Goal: Use online tool/utility: Utilize a website feature to perform a specific function

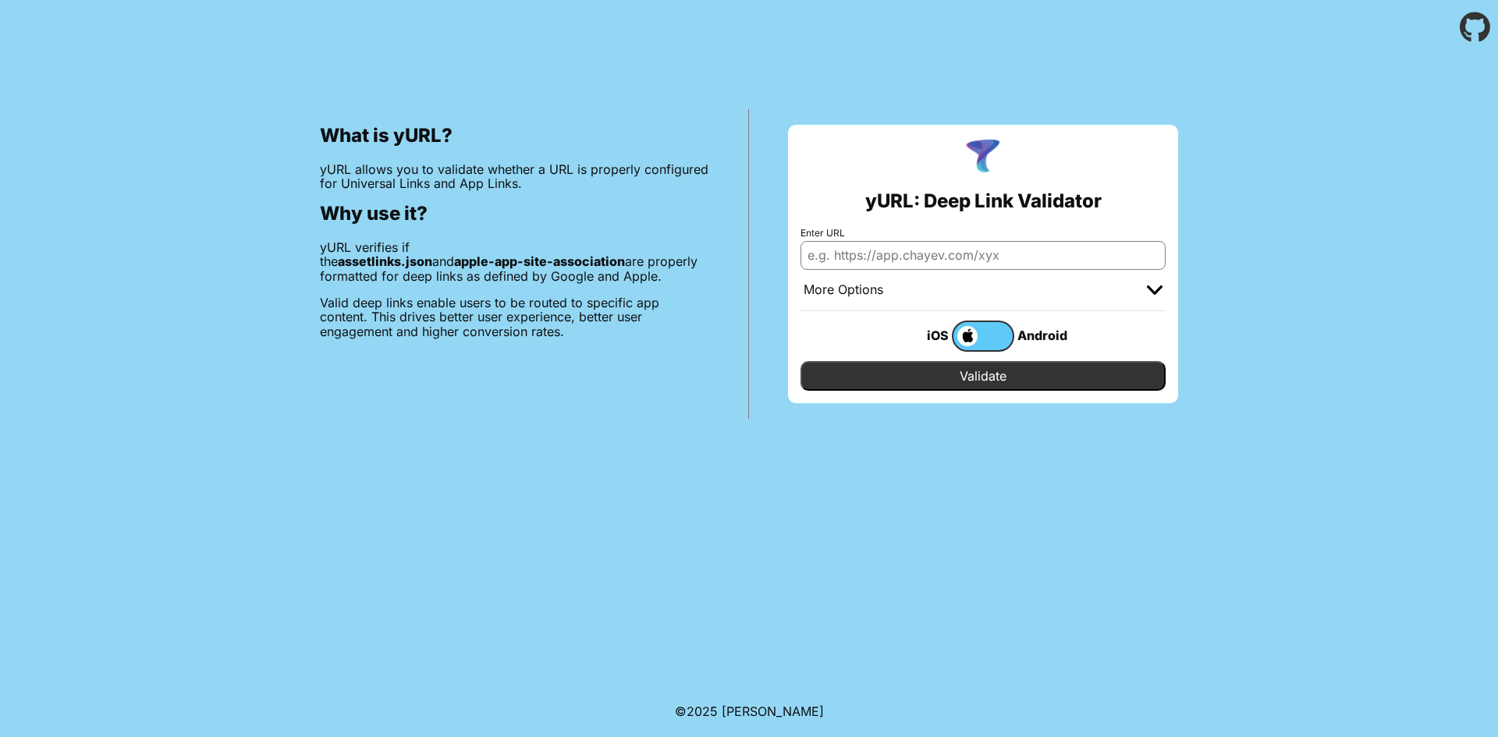
click at [938, 254] on input "Enter URL" at bounding box center [982, 255] width 365 height 28
paste input "[DOMAIN_NAME]"
type input "[DOMAIN_NAME]"
click at [935, 377] on input "Validate" at bounding box center [982, 376] width 365 height 30
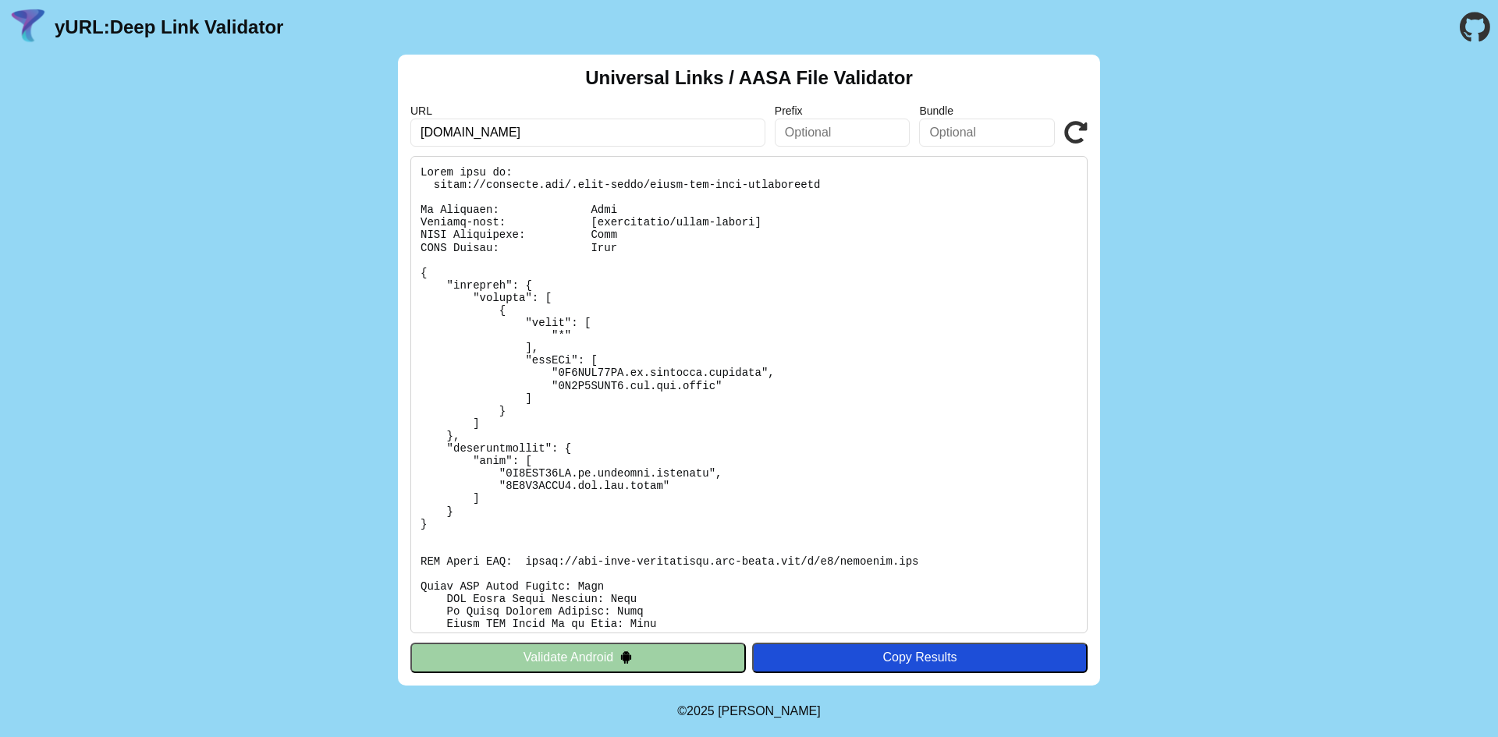
click at [541, 139] on input "[DOMAIN_NAME]" at bounding box center [587, 133] width 355 height 28
click at [641, 661] on button "Validate Android" at bounding box center [577, 658] width 335 height 30
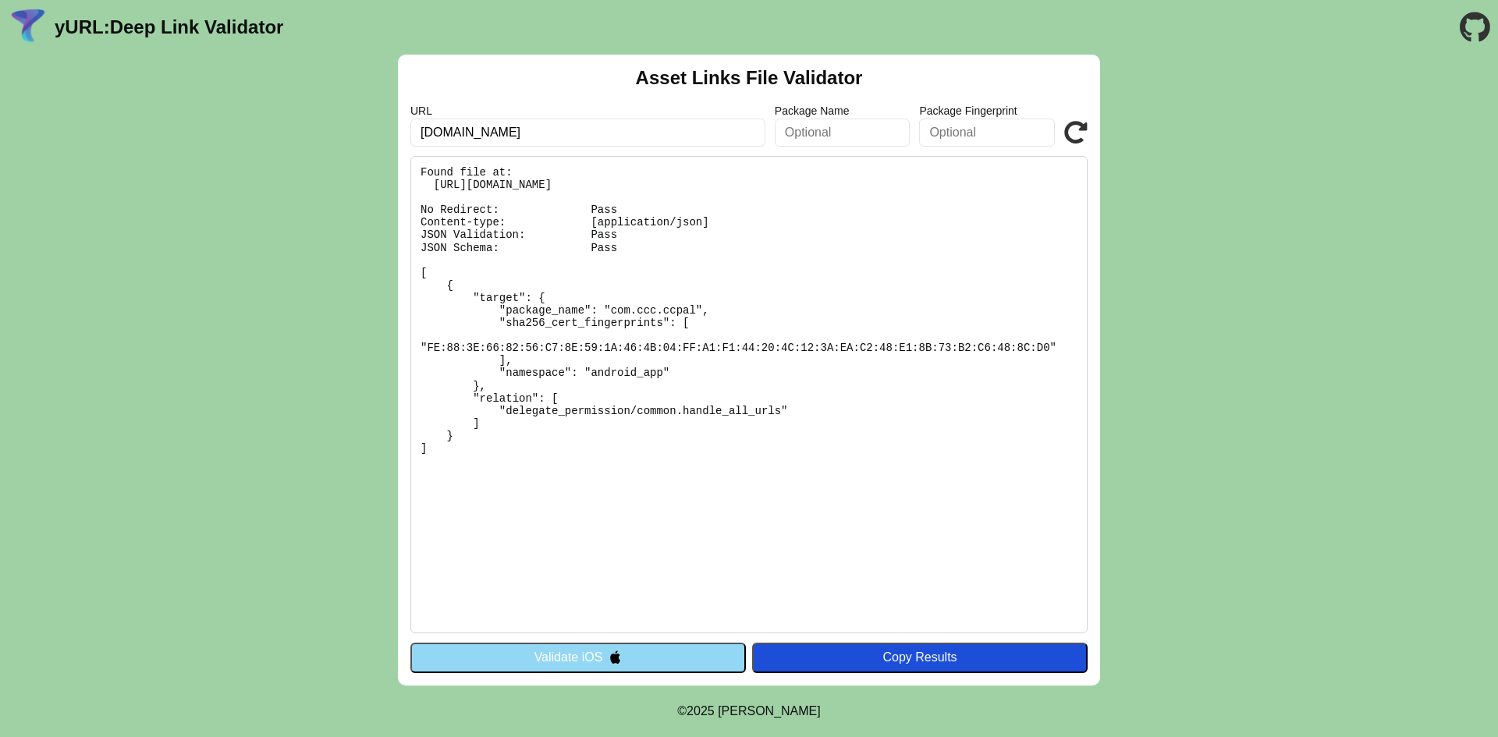
click at [641, 661] on button "Validate iOS" at bounding box center [577, 658] width 335 height 30
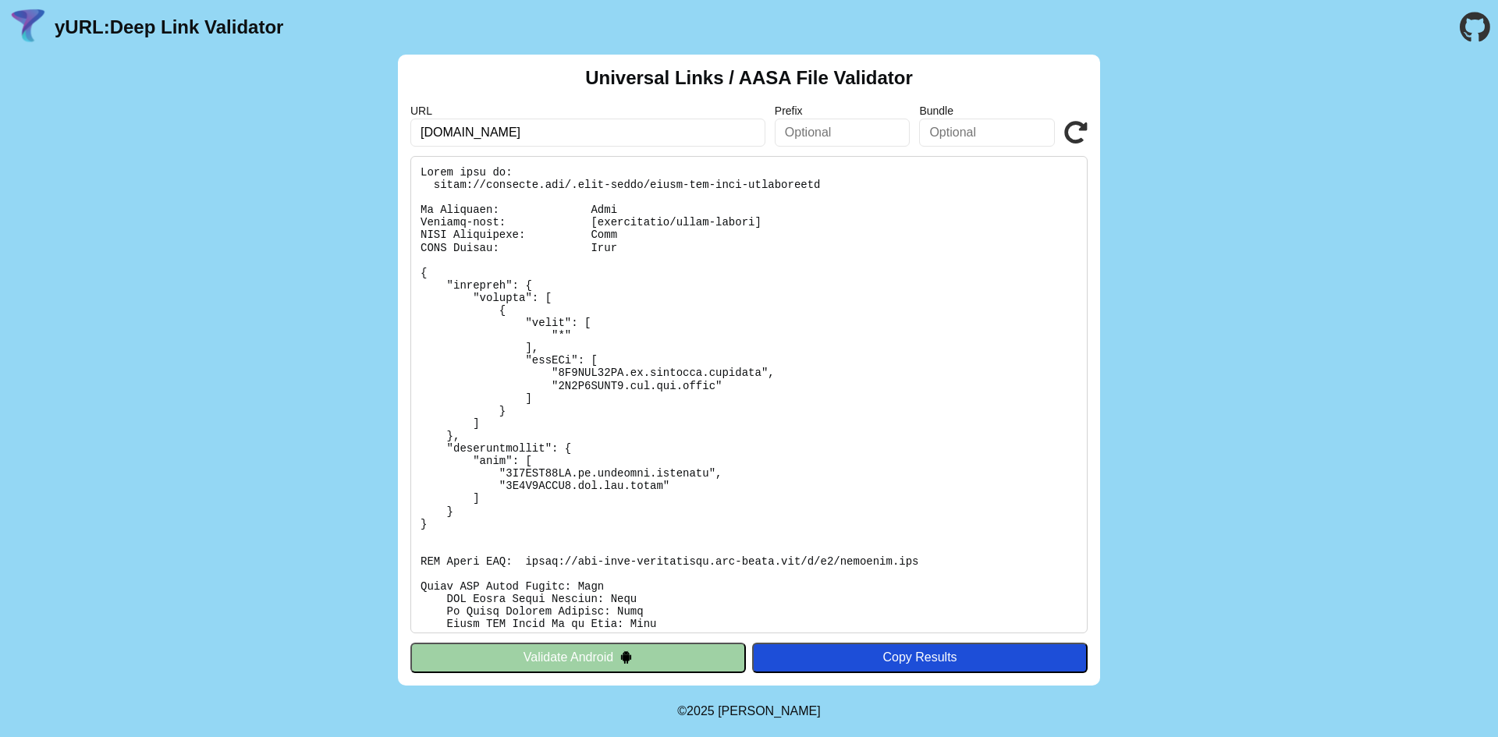
click at [378, 83] on div "Universal Links / AASA File Validator URL ccpalapp.org Prefix Bundle Validate V…" at bounding box center [749, 370] width 1498 height 631
drag, startPoint x: 567, startPoint y: 83, endPoint x: 946, endPoint y: 83, distance: 379.2
click at [946, 83] on div "Universal Links / AASA File Validator URL ccpalapp.org Prefix Bundle Validate V…" at bounding box center [749, 370] width 702 height 631
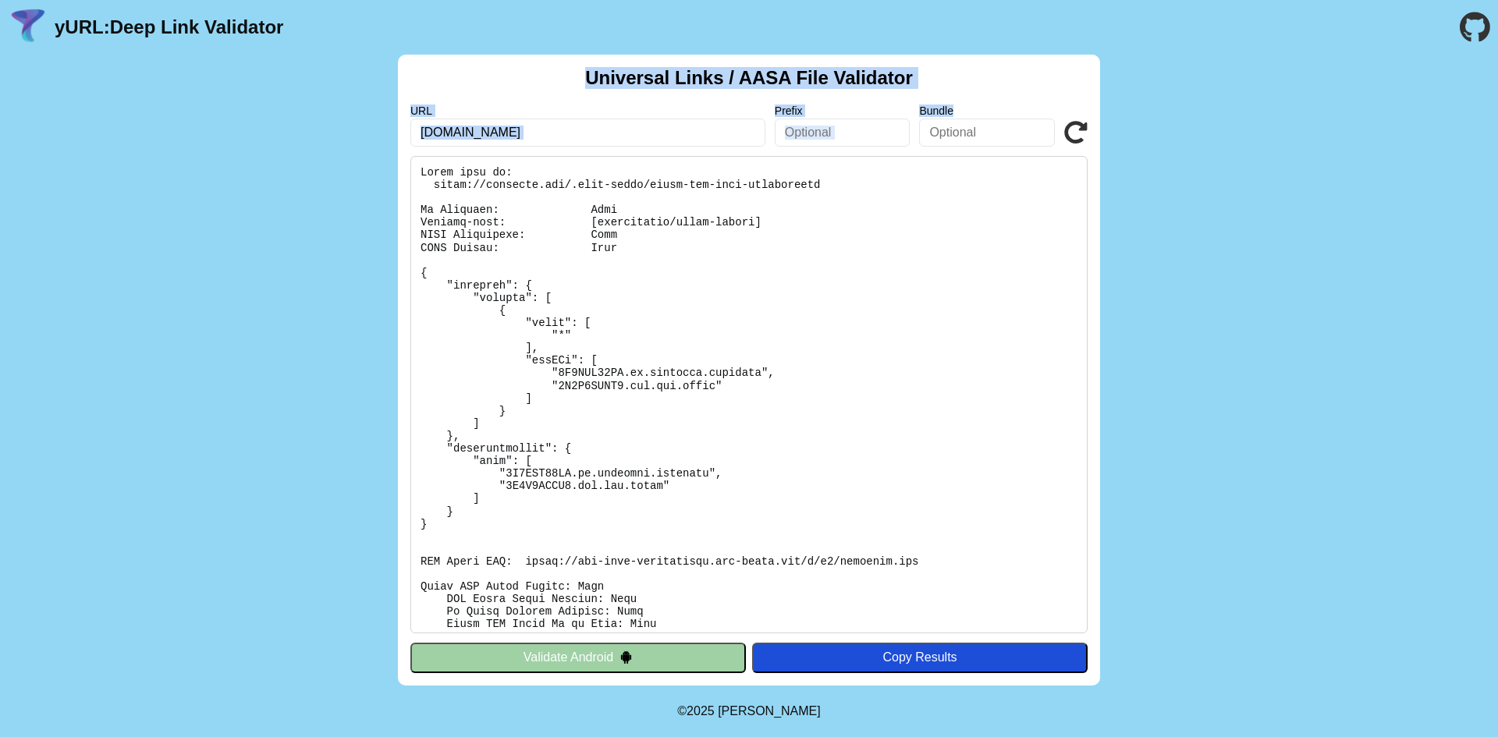
drag, startPoint x: 944, startPoint y: 81, endPoint x: 580, endPoint y: 75, distance: 363.6
click at [580, 75] on div "Universal Links / AASA File Validator URL ccpalapp.org Prefix Bundle Validate V…" at bounding box center [749, 370] width 702 height 631
click at [575, 73] on div "Universal Links / AASA File Validator URL ccpalapp.org Prefix Bundle Validate V…" at bounding box center [749, 370] width 702 height 631
drag, startPoint x: 575, startPoint y: 73, endPoint x: 909, endPoint y: 80, distance: 334.0
click at [909, 80] on div "Universal Links / AASA File Validator URL ccpalapp.org Prefix Bundle Validate V…" at bounding box center [749, 370] width 702 height 631
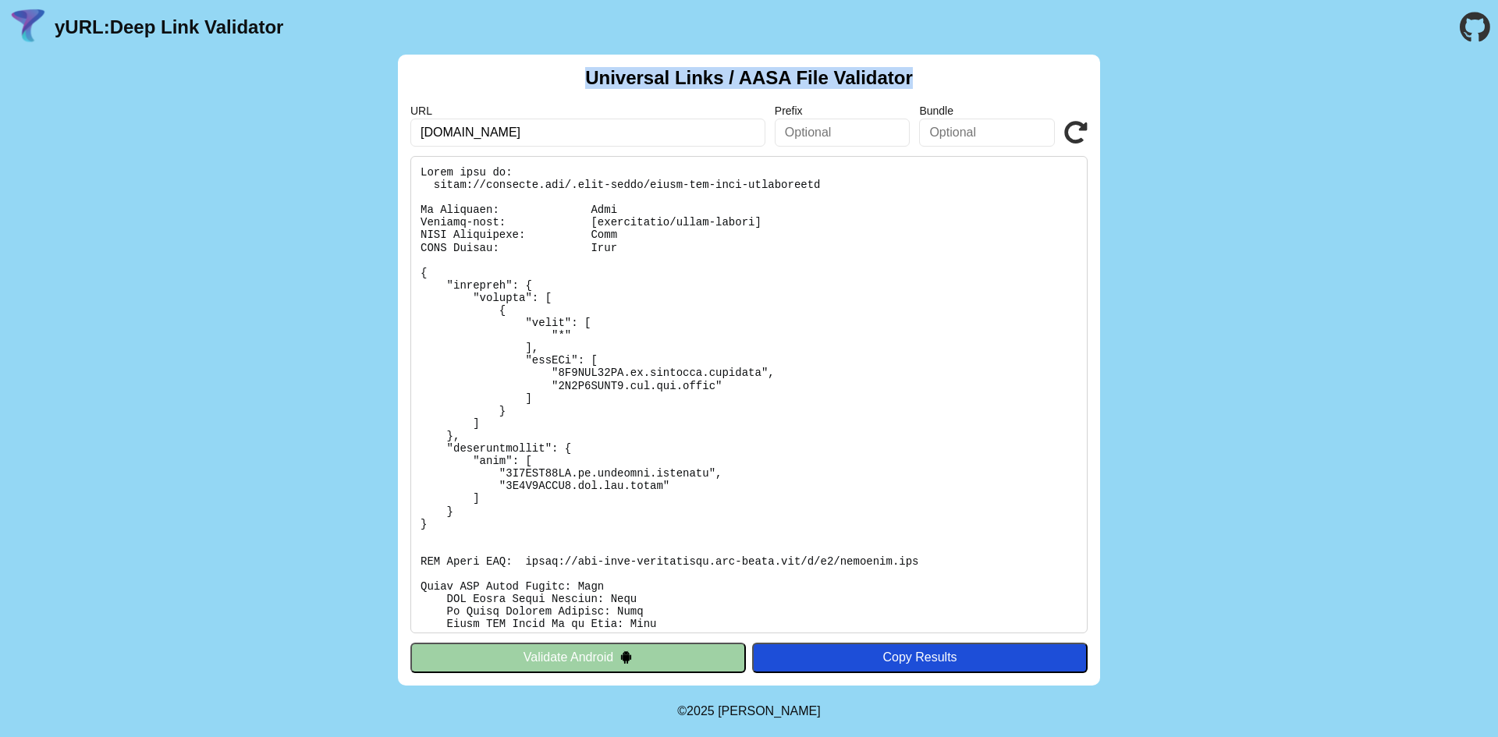
click at [913, 80] on div "Universal Links / AASA File Validator URL ccpalapp.org Prefix Bundle Validate V…" at bounding box center [749, 370] width 702 height 631
drag, startPoint x: 914, startPoint y: 81, endPoint x: 573, endPoint y: 78, distance: 340.2
click at [548, 70] on div "Universal Links / AASA File Validator URL ccpalapp.org Prefix Bundle Validate V…" at bounding box center [749, 370] width 702 height 631
click at [576, 78] on div "Universal Links / AASA File Validator URL ccpalapp.org Prefix Bundle Validate V…" at bounding box center [749, 370] width 702 height 631
drag, startPoint x: 577, startPoint y: 78, endPoint x: 894, endPoint y: 70, distance: 317.6
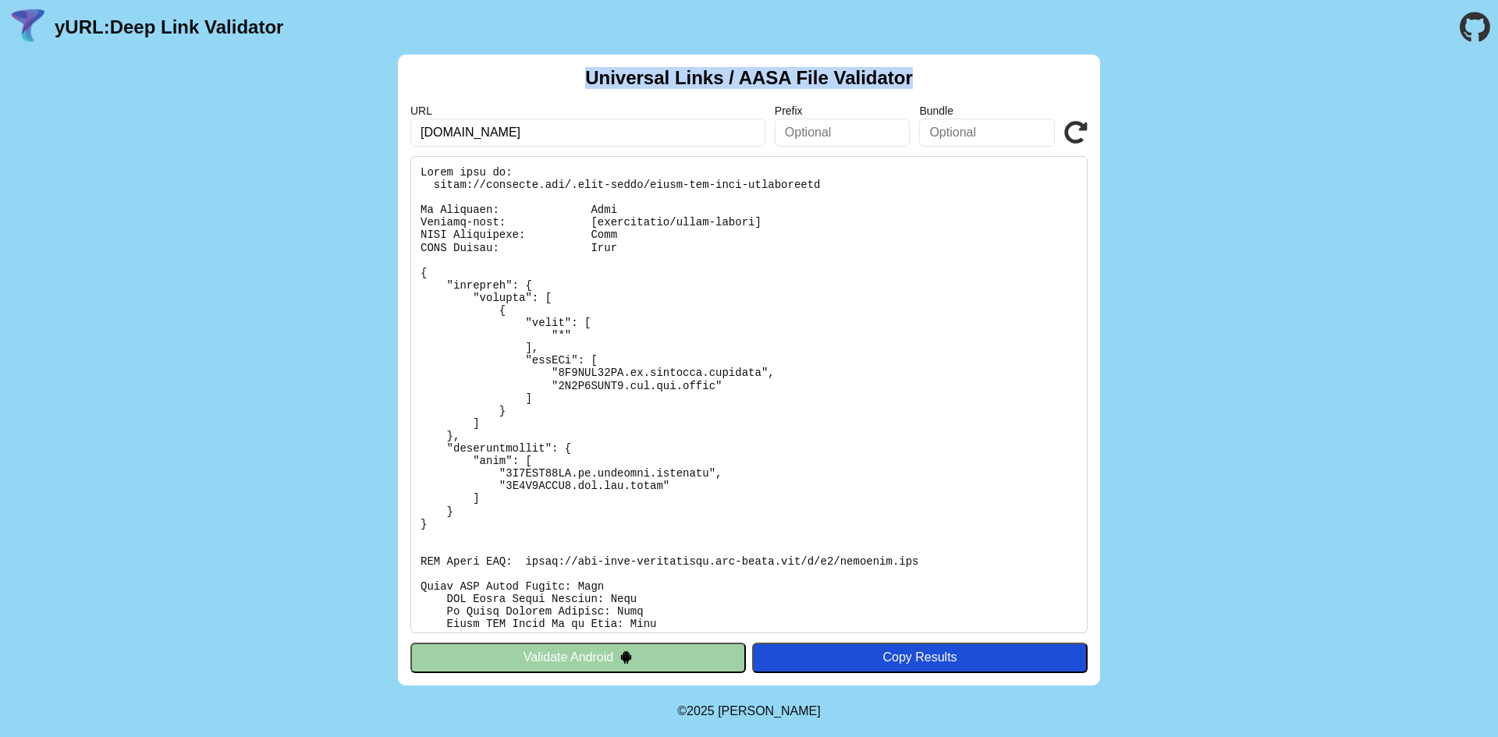
click at [894, 70] on div "Universal Links / AASA File Validator URL ccpalapp.org Prefix Bundle Validate V…" at bounding box center [749, 370] width 702 height 631
click at [935, 70] on div "Universal Links / AASA File Validator URL ccpalapp.org Prefix Bundle Validate V…" at bounding box center [749, 370] width 702 height 631
drag, startPoint x: 566, startPoint y: 140, endPoint x: 1120, endPoint y: 165, distance: 554.5
click at [1117, 165] on div "Universal Links / AASA File Validator URL ccpalapp.org Prefix Bundle Validate V…" at bounding box center [749, 370] width 1498 height 631
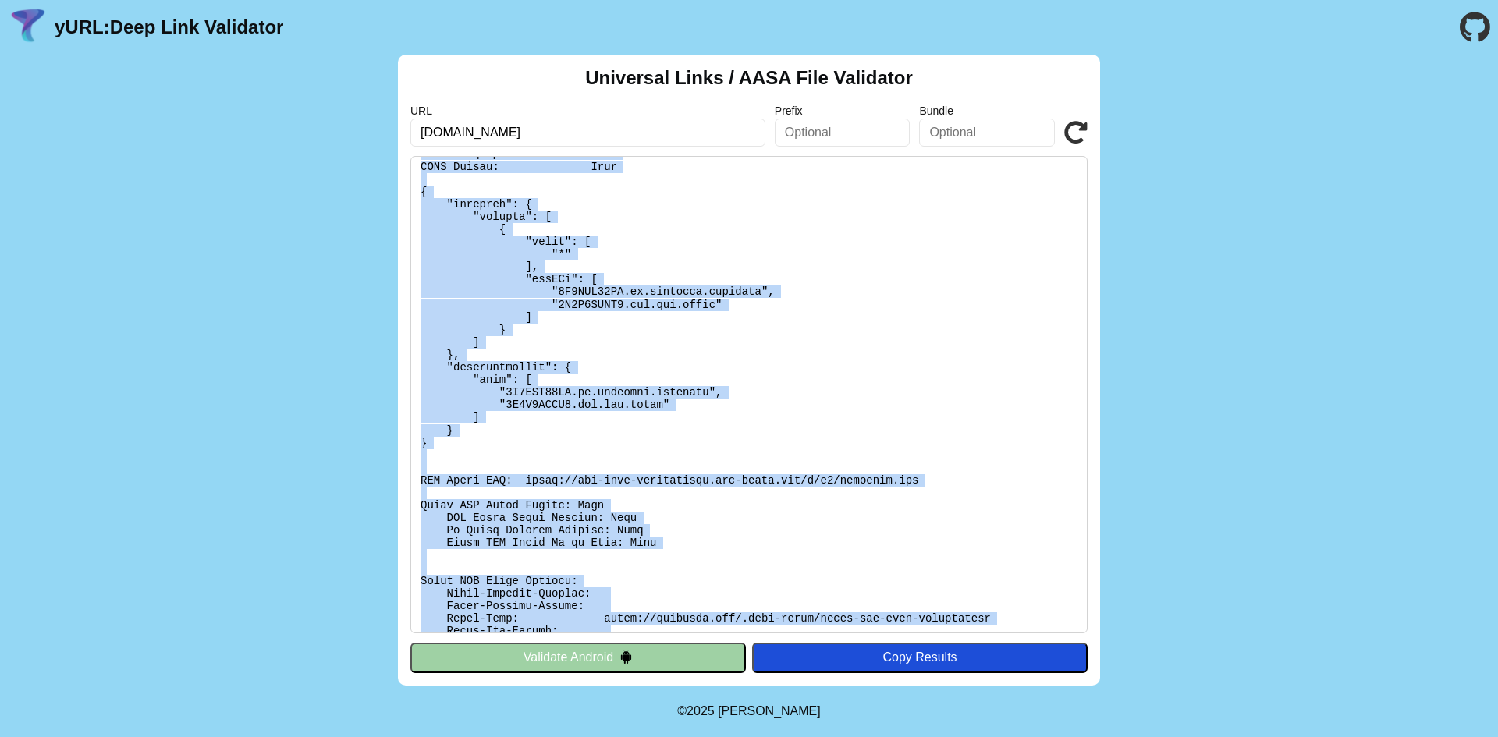
scroll to position [196, 0]
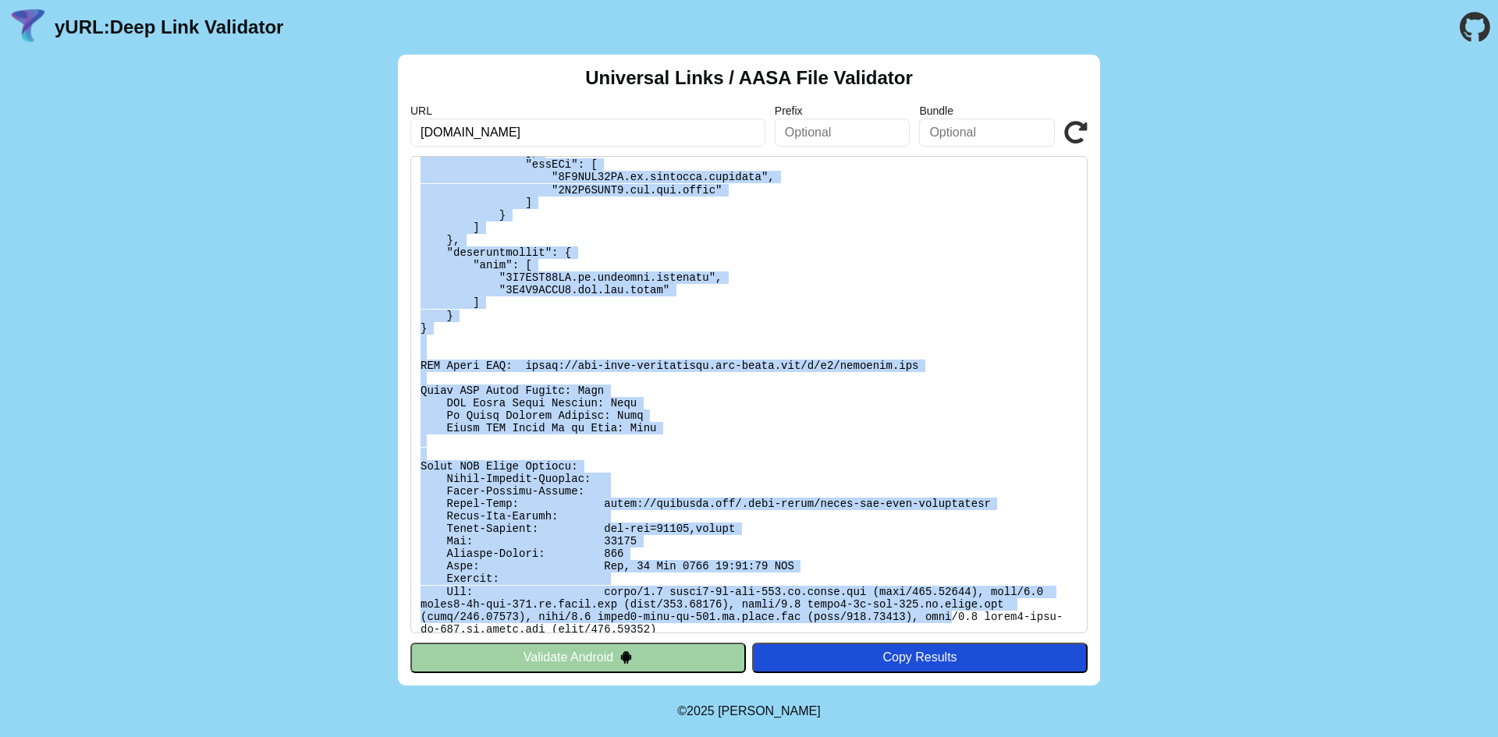
drag, startPoint x: 423, startPoint y: 169, endPoint x: 737, endPoint y: 568, distance: 507.7
click at [744, 614] on pre at bounding box center [748, 394] width 677 height 477
click at [720, 512] on pre at bounding box center [748, 394] width 677 height 477
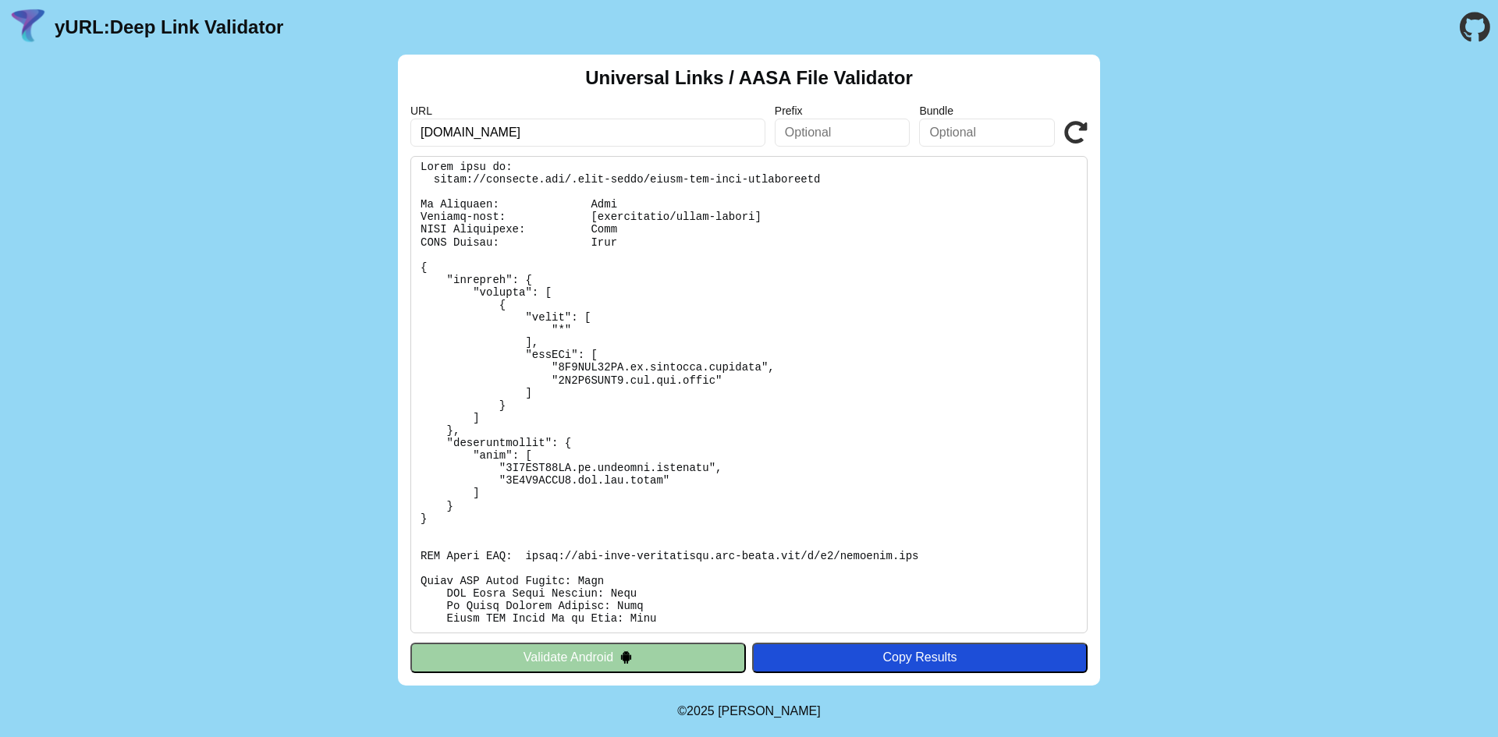
scroll to position [0, 0]
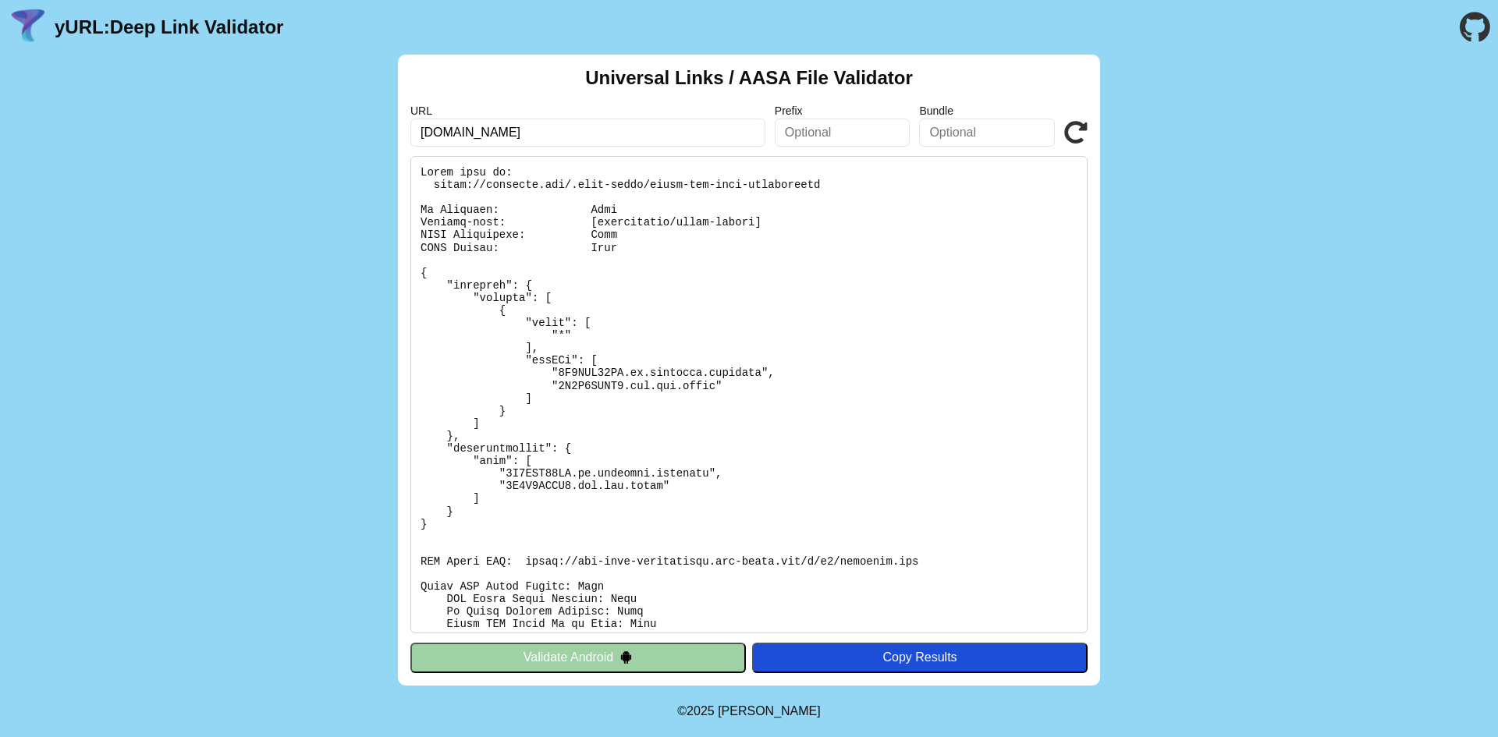
click at [570, 658] on button "Validate Android" at bounding box center [577, 658] width 335 height 30
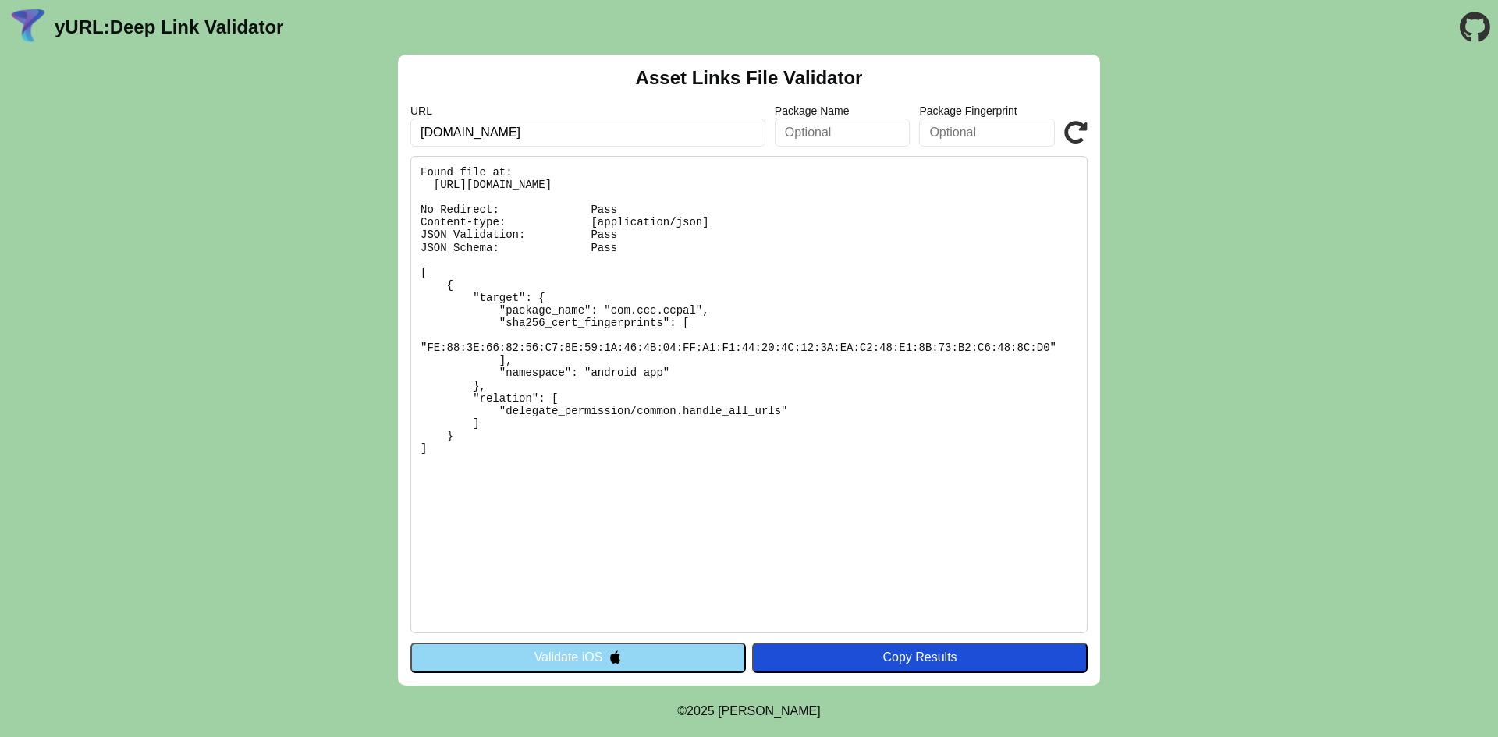
click at [701, 534] on div "Asset Links File Validator URL ccpalapp.org Package Name Package Fingerprint Va…" at bounding box center [749, 370] width 702 height 631
click at [771, 535] on pre "Found file at: https://ccpalapp.org/.well-known/assetlinks.json No Redirect: Pa…" at bounding box center [748, 394] width 677 height 477
drag, startPoint x: 616, startPoint y: 522, endPoint x: 302, endPoint y: 147, distance: 489.6
click at [302, 147] on div "Asset Links File Validator URL ccpalapp.org Package Name Package Fingerprint Va…" at bounding box center [749, 370] width 1498 height 631
click at [765, 506] on pre "Found file at: https://ccpalapp.org/.well-known/assetlinks.json No Redirect: Pa…" at bounding box center [748, 394] width 677 height 477
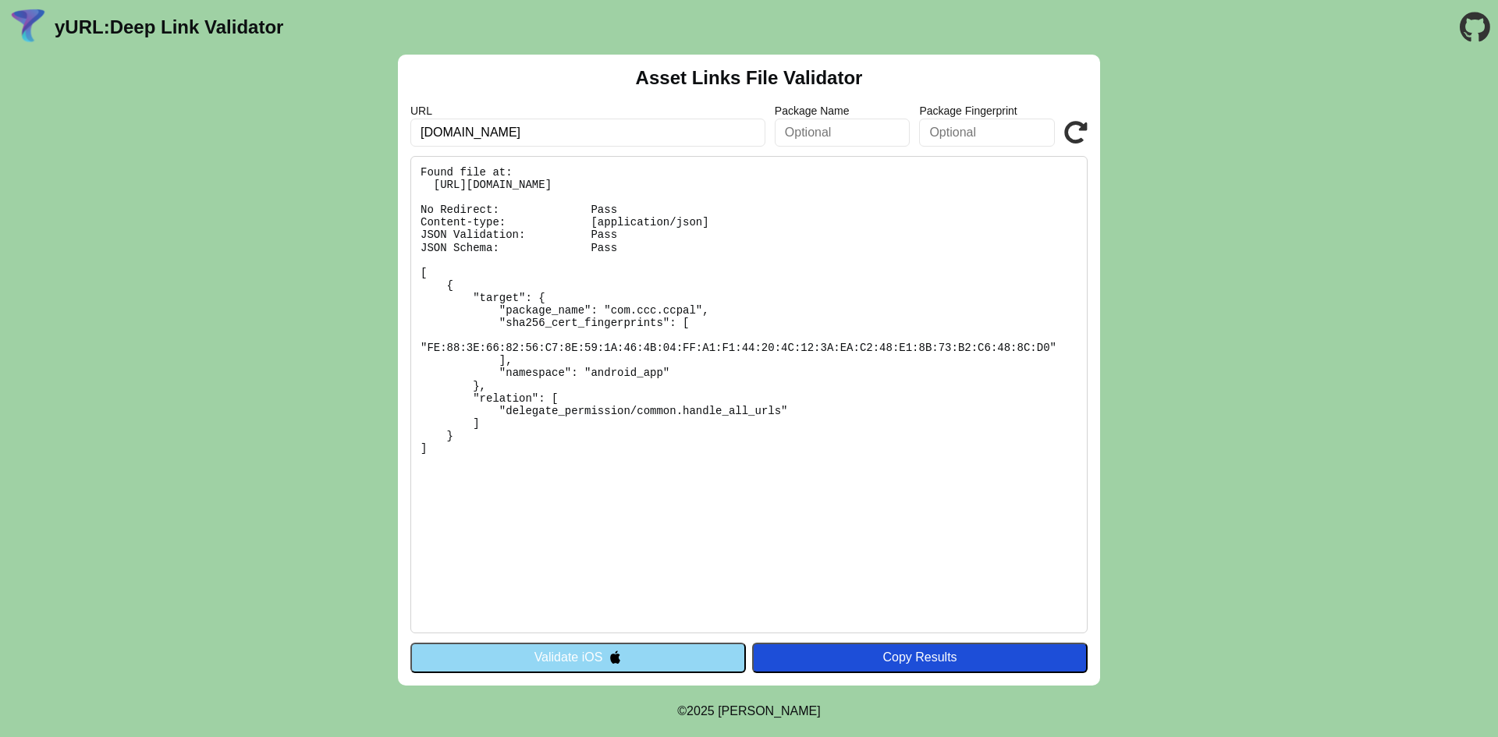
click at [580, 662] on button "Validate iOS" at bounding box center [577, 658] width 335 height 30
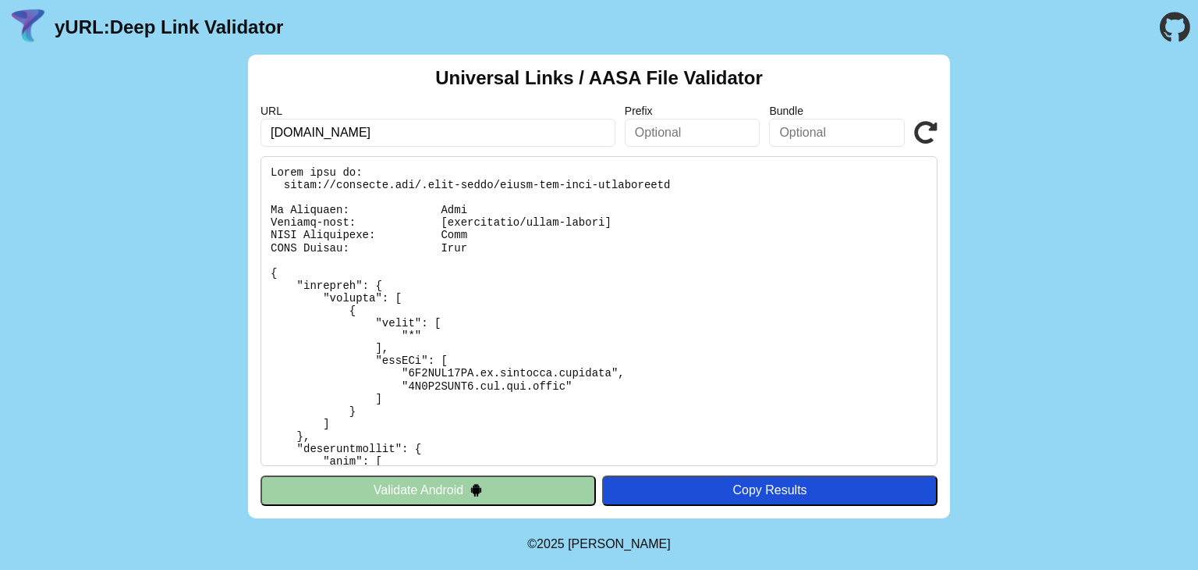
click at [454, 125] on input "ccpalapp.org" at bounding box center [438, 133] width 355 height 28
paste input "[DOMAIN_NAME]"
click at [921, 125] on icon at bounding box center [925, 132] width 23 height 23
click at [442, 132] on input "api.sibme.com" at bounding box center [438, 133] width 355 height 28
paste input "[DOMAIN_NAME]"
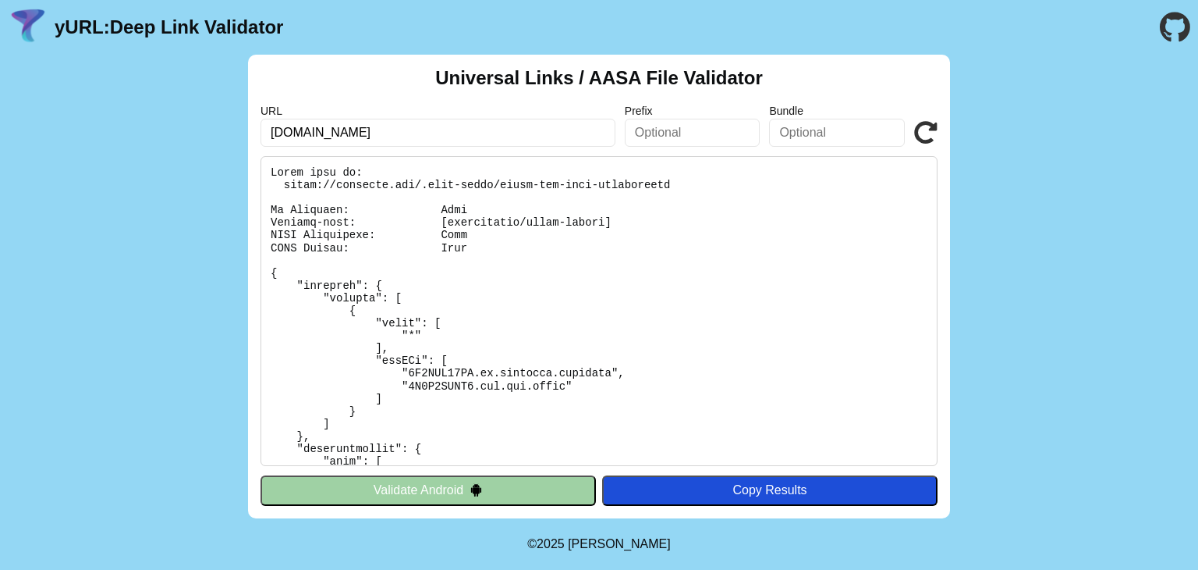
type input "[DOMAIN_NAME]"
click at [917, 130] on icon at bounding box center [925, 132] width 23 height 23
click at [477, 484] on img at bounding box center [476, 489] width 13 height 13
